Goal: Find specific page/section: Find specific page/section

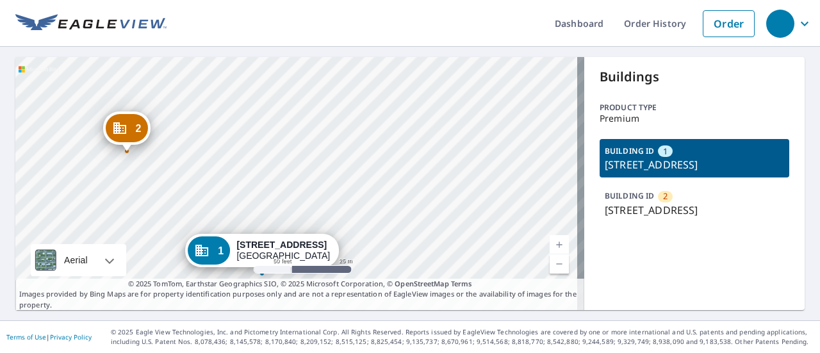
drag, startPoint x: 292, startPoint y: 97, endPoint x: 234, endPoint y: 177, distance: 99.2
click at [234, 177] on div "2 3000 S Ocean Blvd Palm Beach, FL 33480 1 3024 S Ocean Blvd Palm Beach, FL 334…" at bounding box center [299, 183] width 569 height 253
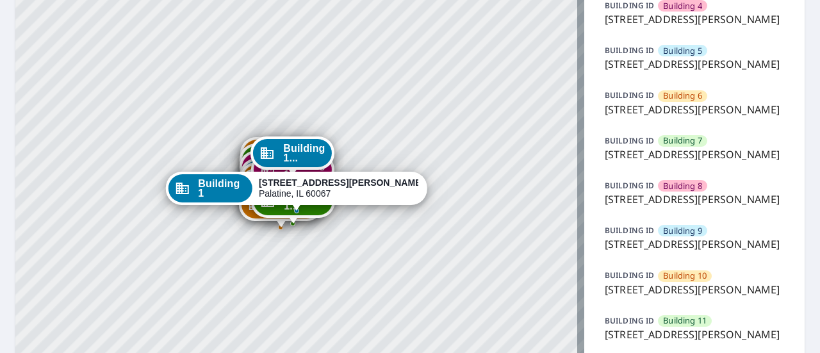
scroll to position [282, 0]
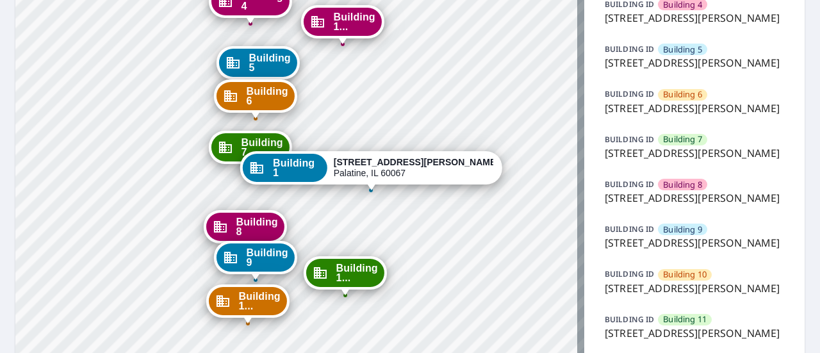
drag, startPoint x: 318, startPoint y: 95, endPoint x: 302, endPoint y: 239, distance: 144.4
click at [302, 239] on div "Building 2 42 North Smith Street Palatine, IL 60067 Building 3 42 North Smith S…" at bounding box center [299, 110] width 569 height 671
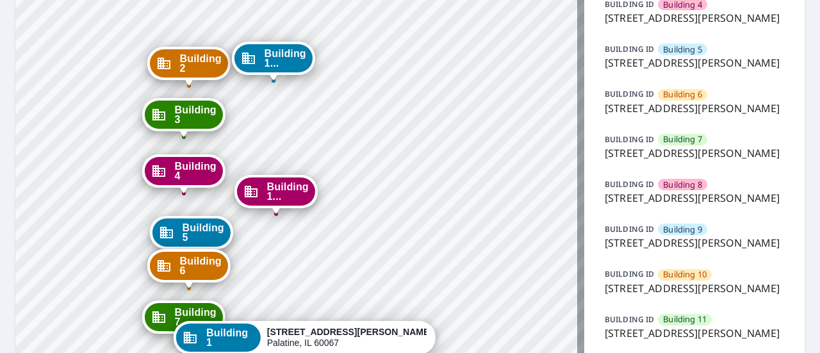
drag, startPoint x: 479, startPoint y: 73, endPoint x: 413, endPoint y: 243, distance: 182.4
click at [413, 243] on div "Building 2 42 North Smith Street Palatine, IL 60067 Building 3 42 North Smith S…" at bounding box center [299, 110] width 569 height 671
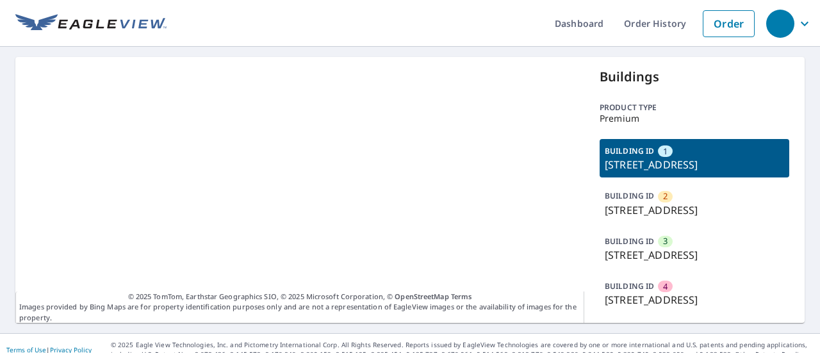
scroll to position [74, 0]
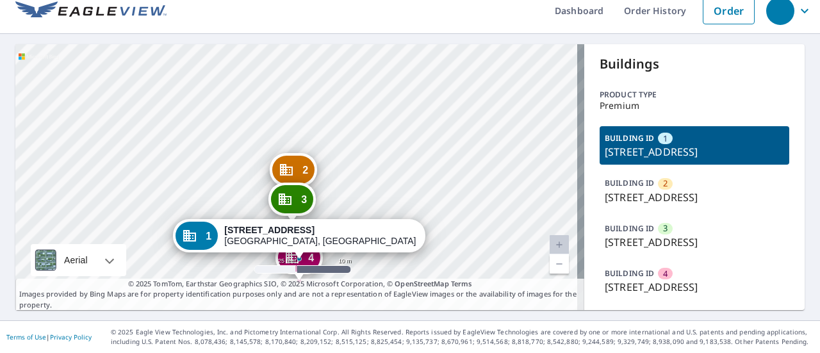
drag, startPoint x: 392, startPoint y: 102, endPoint x: 412, endPoint y: 220, distance: 119.5
click at [412, 220] on div "2 [STREET_ADDRESS] 3 [STREET_ADDRESS] 4 [STREET_ADDRESS] 1 [STREET_ADDRESS]" at bounding box center [299, 177] width 569 height 266
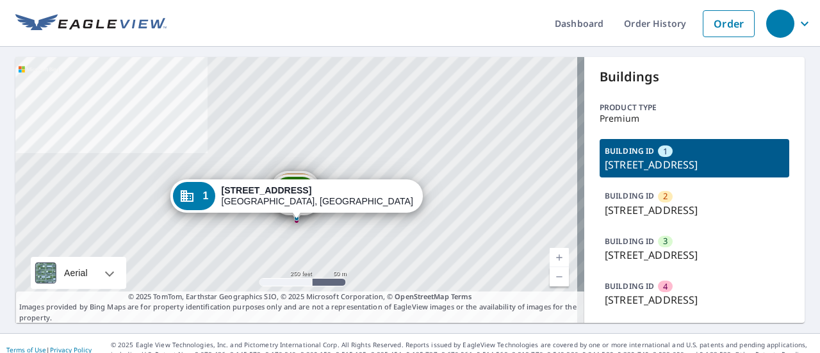
scroll to position [74, 0]
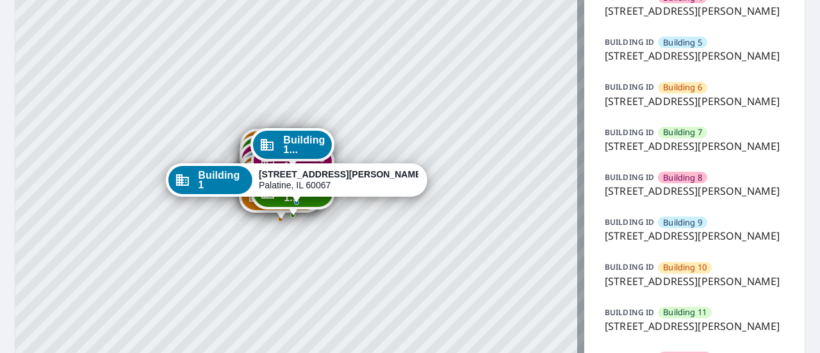
scroll to position [290, 0]
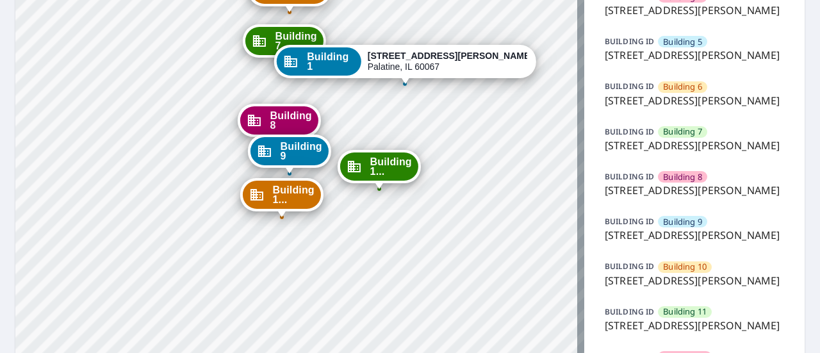
drag, startPoint x: 487, startPoint y: 114, endPoint x: 528, endPoint y: 281, distance: 172.3
click at [528, 281] on div "Building [GEOGRAPHIC_DATA][STREET_ADDRESS][PERSON_NAME] [GEOGRAPHIC_DATA][STREE…" at bounding box center [299, 102] width 569 height 671
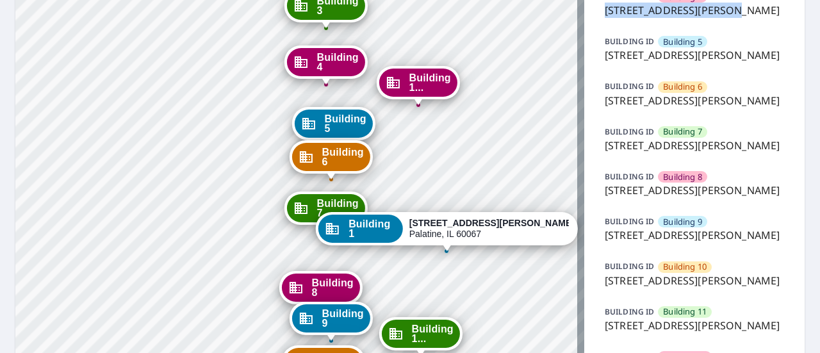
drag, startPoint x: 708, startPoint y: 57, endPoint x: 588, endPoint y: 61, distance: 120.5
click at [588, 61] on div "Buildings Product type Sketch Only BUILDING ID Building [GEOGRAPHIC_DATA][STREE…" at bounding box center [694, 102] width 220 height 671
copy p "[STREET_ADDRESS][PERSON_NAME],"
drag, startPoint x: 641, startPoint y: 133, endPoint x: 594, endPoint y: 121, distance: 47.5
click at [600, 68] on div "BUILDING [GEOGRAPHIC_DATA] [GEOGRAPHIC_DATA][STREET_ADDRESS][PERSON_NAME]" at bounding box center [695, 48] width 190 height 38
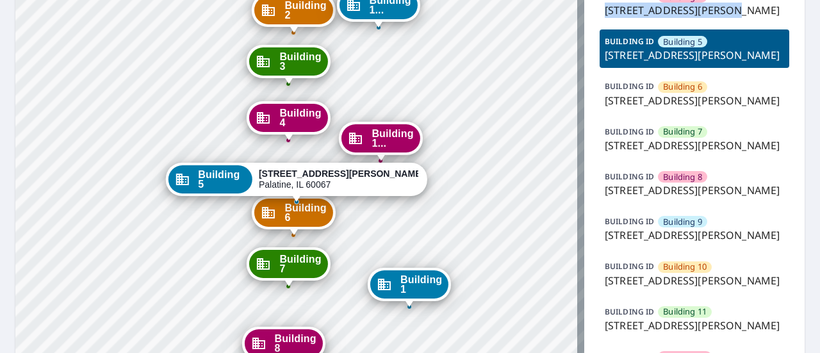
copy p "[STREET_ADDRESS][PERSON_NAME]"
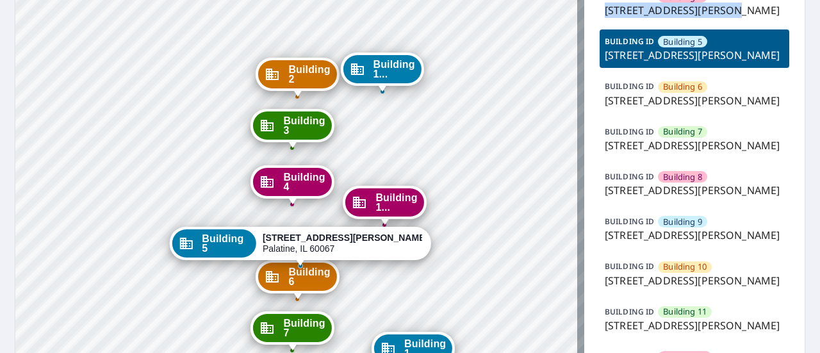
drag, startPoint x: 340, startPoint y: 94, endPoint x: 343, endPoint y: 158, distance: 64.2
click at [343, 158] on div "Building [GEOGRAPHIC_DATA][STREET_ADDRESS][PERSON_NAME] [GEOGRAPHIC_DATA][STREE…" at bounding box center [299, 102] width 569 height 671
